Goal: Navigation & Orientation: Find specific page/section

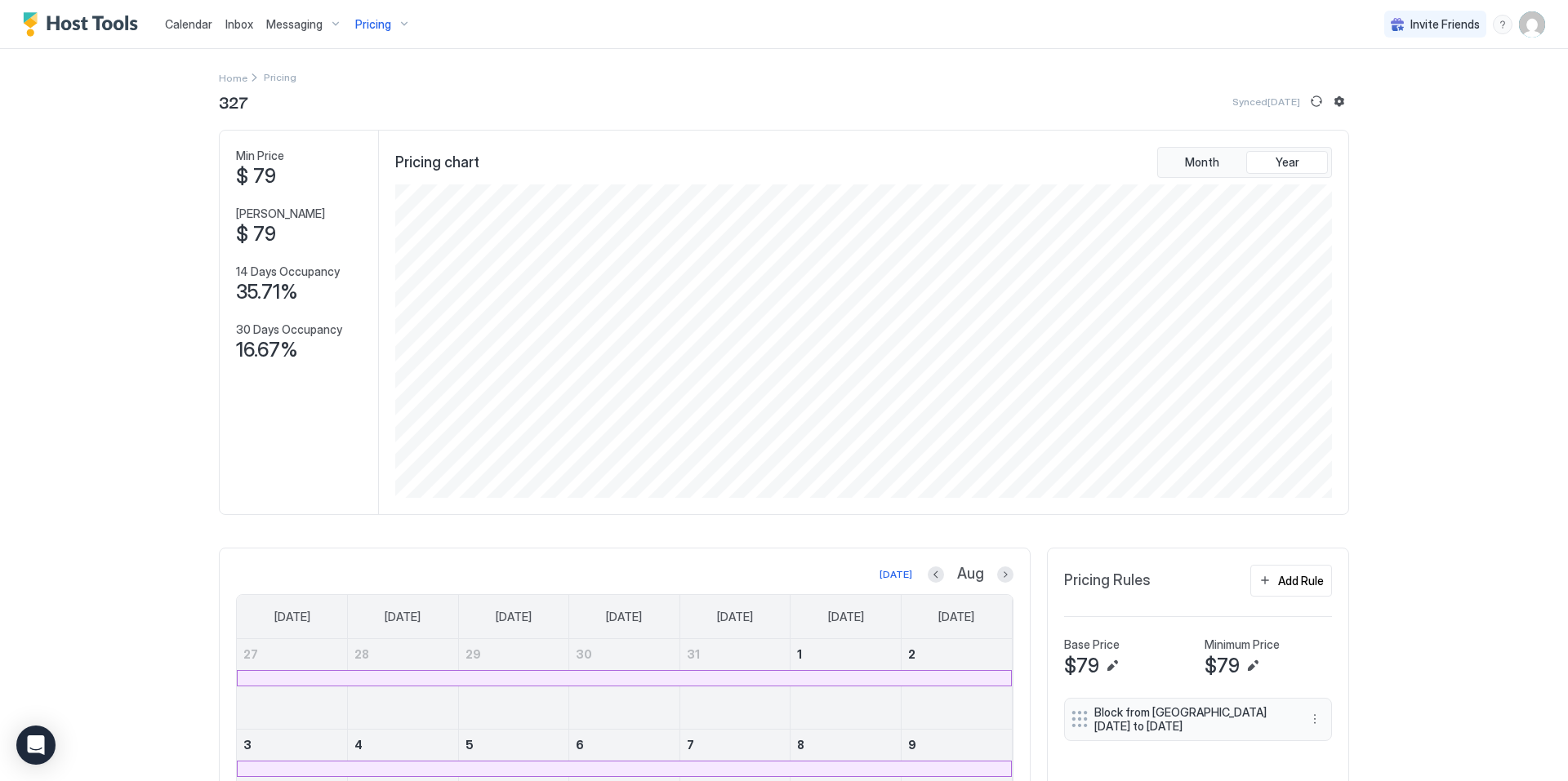
scroll to position [314, 940]
click at [181, 25] on span "Calendar" at bounding box center [189, 24] width 48 height 14
